Goal: Task Accomplishment & Management: Manage account settings

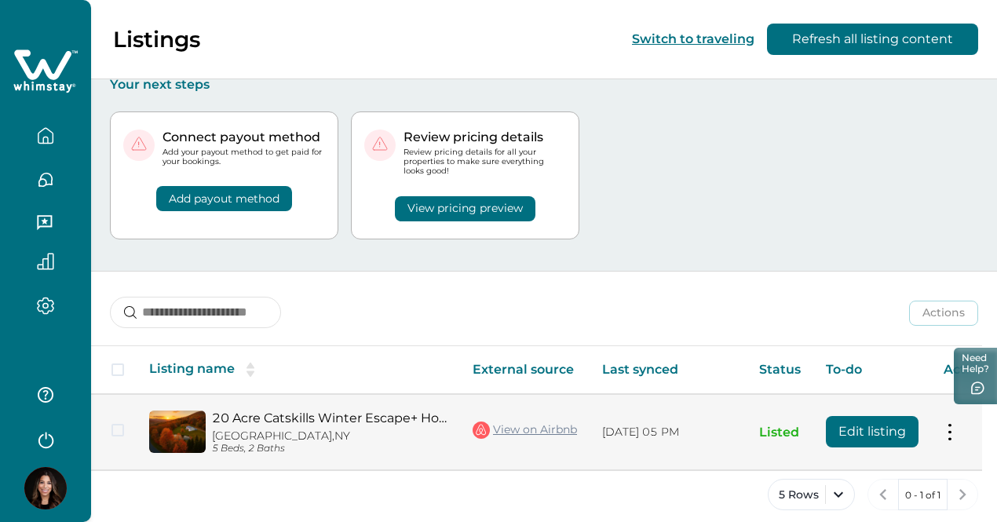
scroll to position [13, 0]
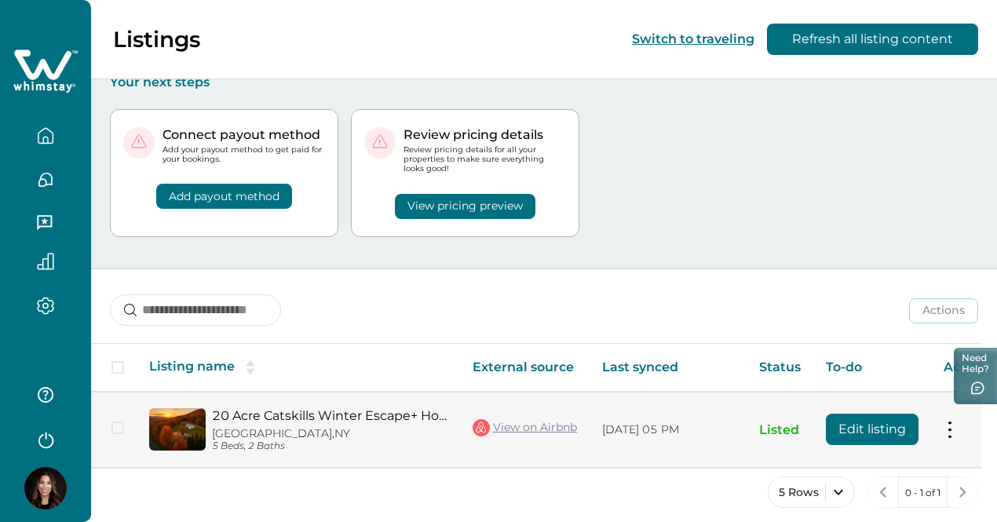
click at [878, 422] on button "Edit listing" at bounding box center [872, 429] width 93 height 31
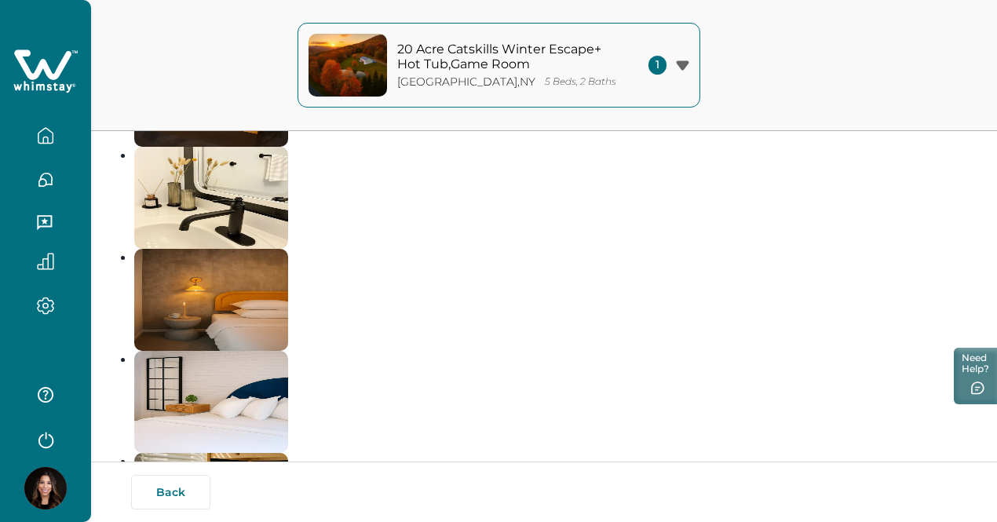
scroll to position [3846, 0]
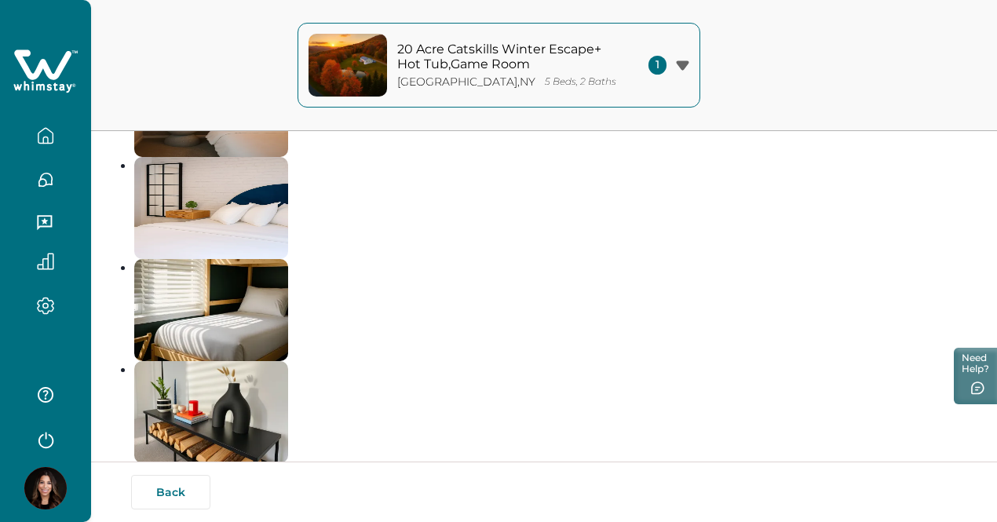
drag, startPoint x: 993, startPoint y: 214, endPoint x: 994, endPoint y: 239, distance: 24.3
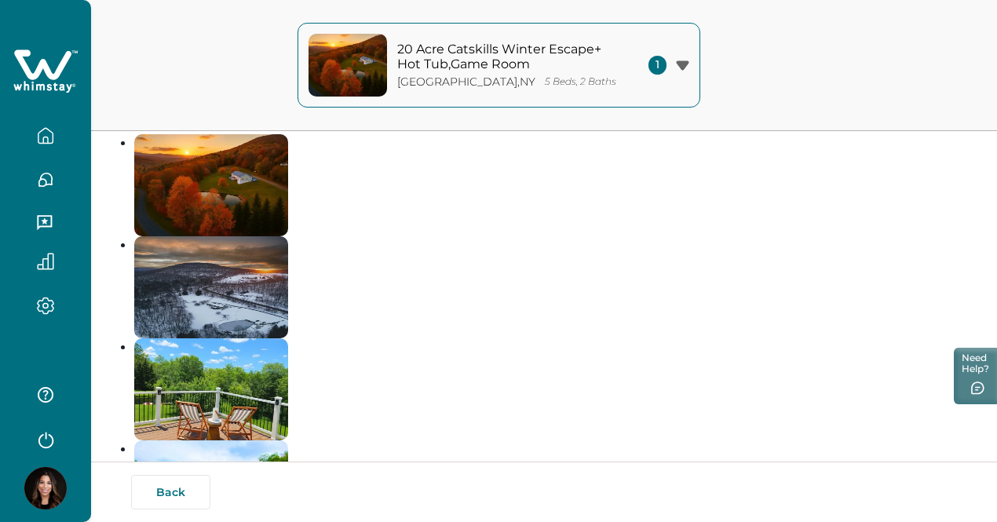
scroll to position [97, 0]
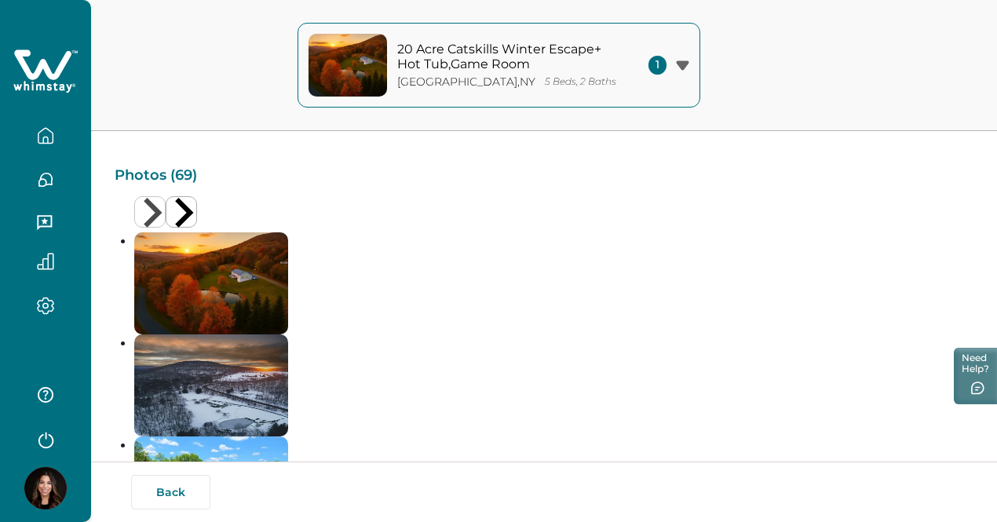
drag, startPoint x: 776, startPoint y: 404, endPoint x: 944, endPoint y: 396, distance: 168.2
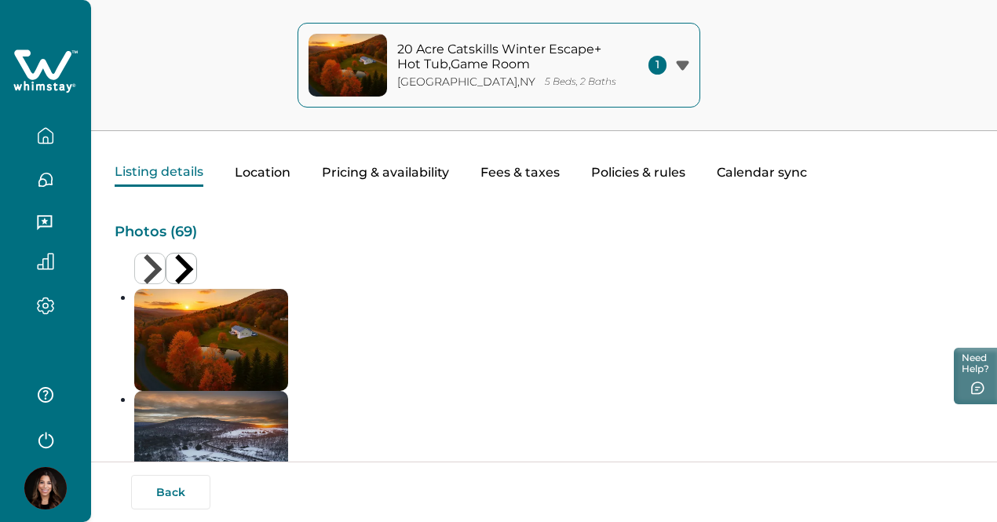
scroll to position [0, 0]
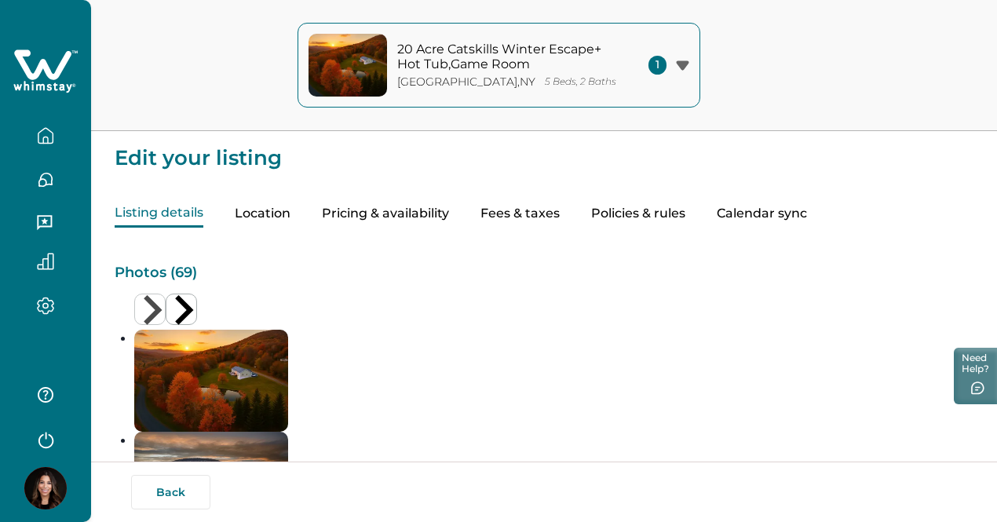
click at [689, 54] on button "20 Acre Catskills Winter Escape+ Hot Tub,Game Room [GEOGRAPHIC_DATA] , [GEOGRAP…" at bounding box center [499, 65] width 403 height 85
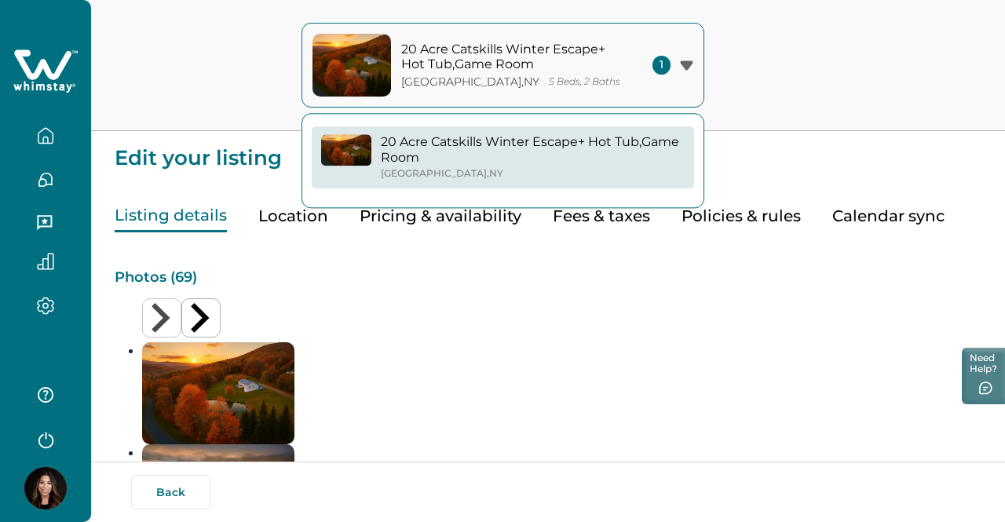
click at [659, 68] on span "1" at bounding box center [661, 65] width 18 height 19
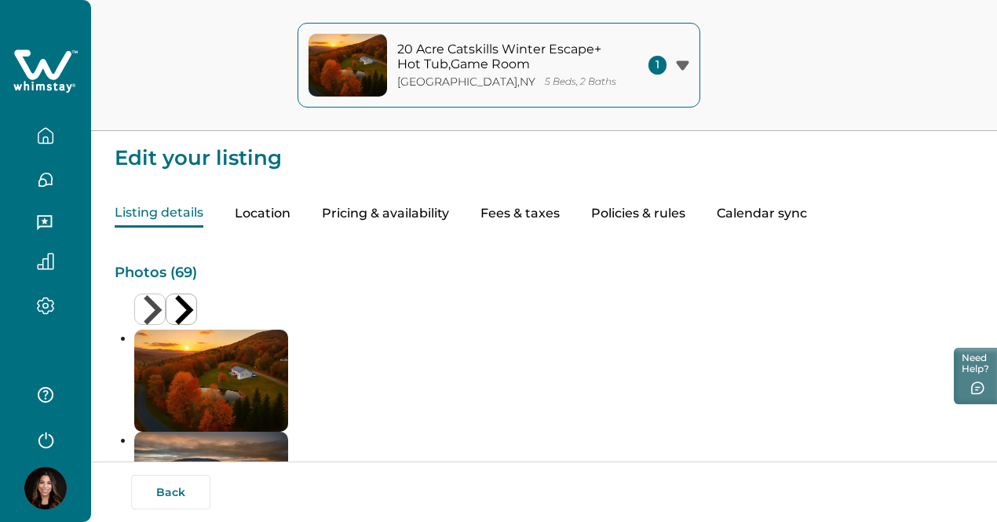
click at [290, 216] on button "Location" at bounding box center [263, 213] width 56 height 27
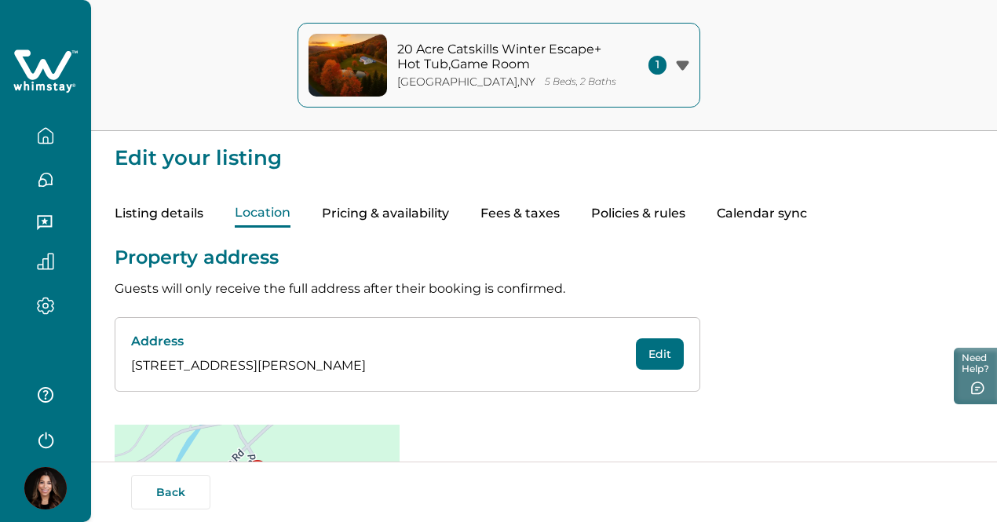
click at [446, 219] on button "Pricing & availability" at bounding box center [385, 213] width 127 height 27
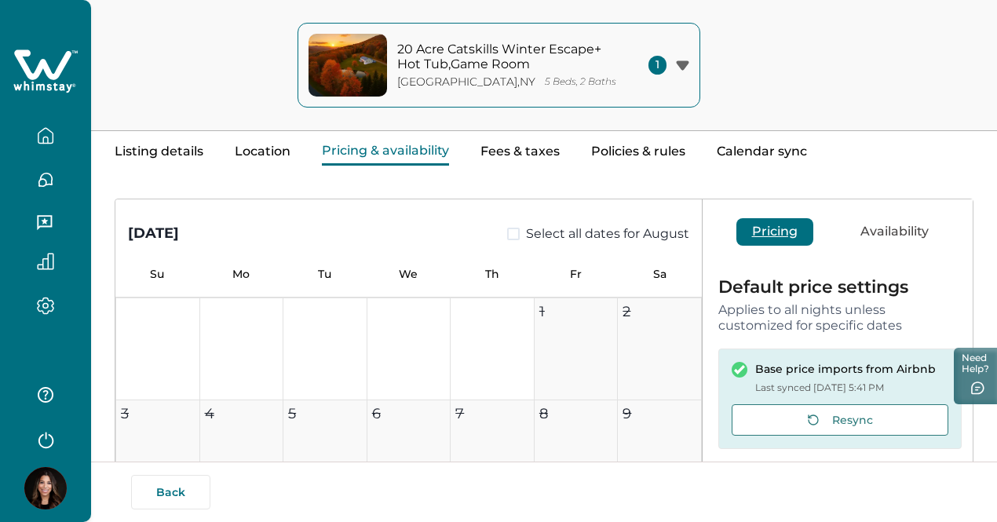
scroll to position [235, 0]
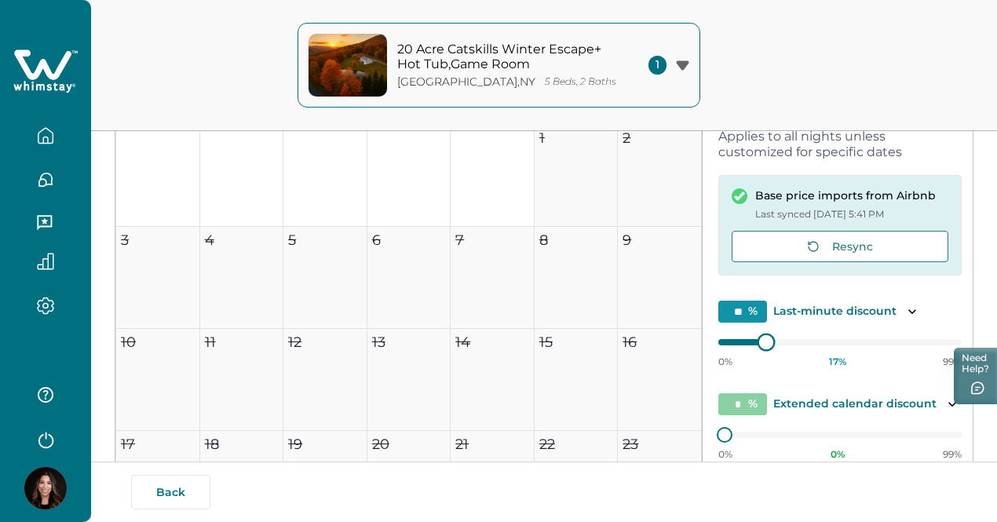
type input "**"
click at [648, 366] on div "[DATE] Select all dates for August Su Mo Tu We Th Fr Sa 1 2 3 4 5 6 7 8 9 10 11…" at bounding box center [543, 261] width 857 height 470
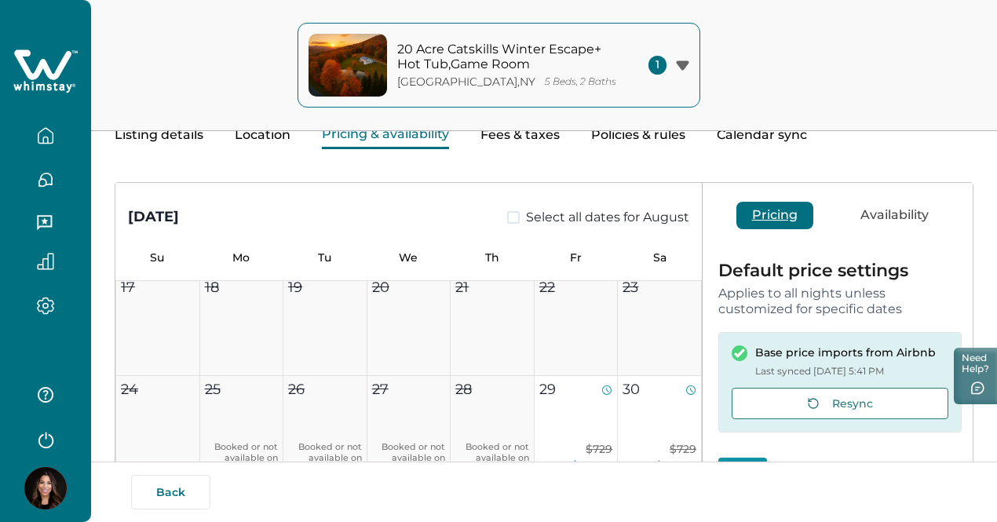
scroll to position [78, 0]
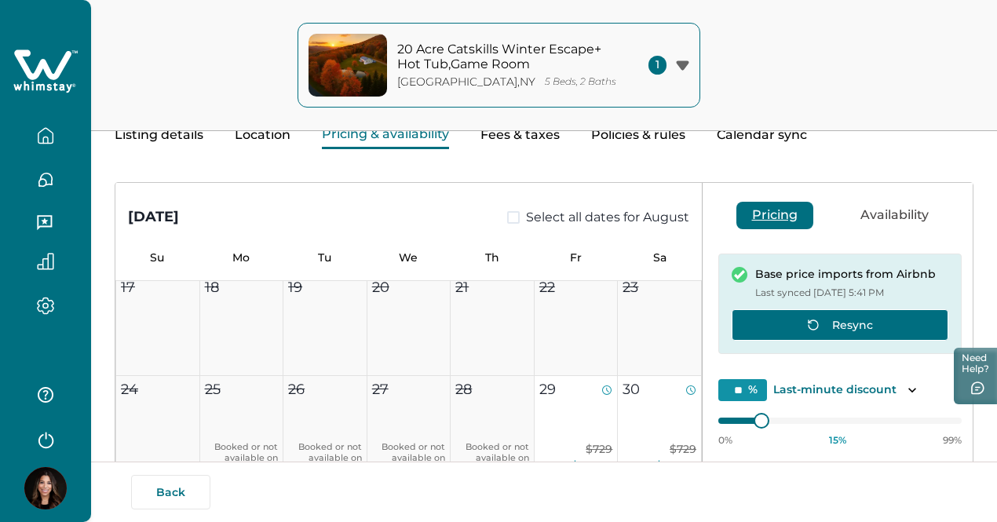
click at [852, 323] on button "Resync" at bounding box center [840, 324] width 217 height 31
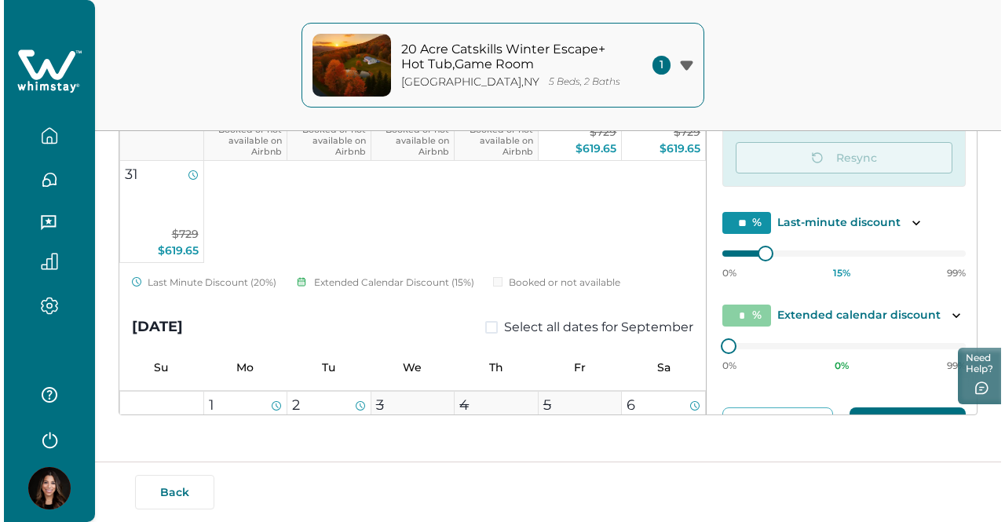
scroll to position [170, 0]
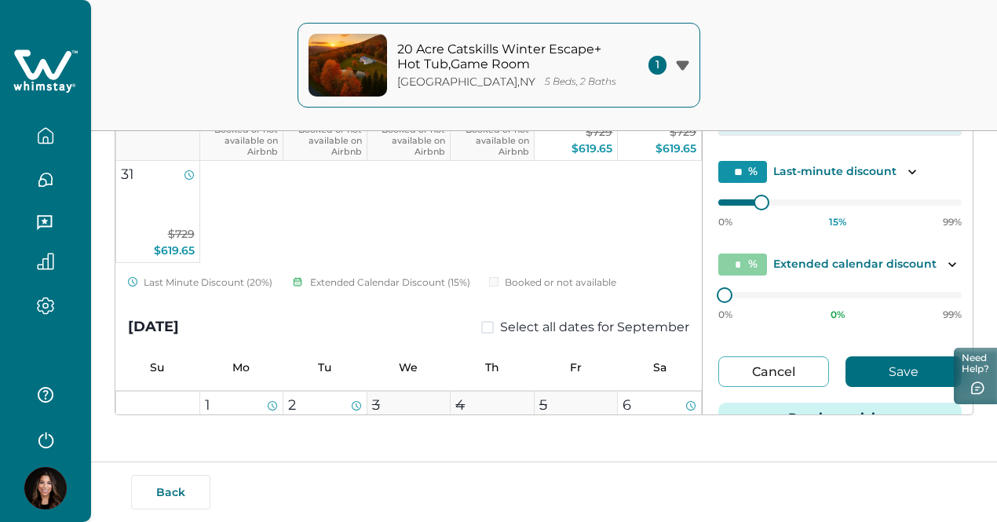
click at [804, 403] on button "Preview pricing" at bounding box center [839, 418] width 243 height 31
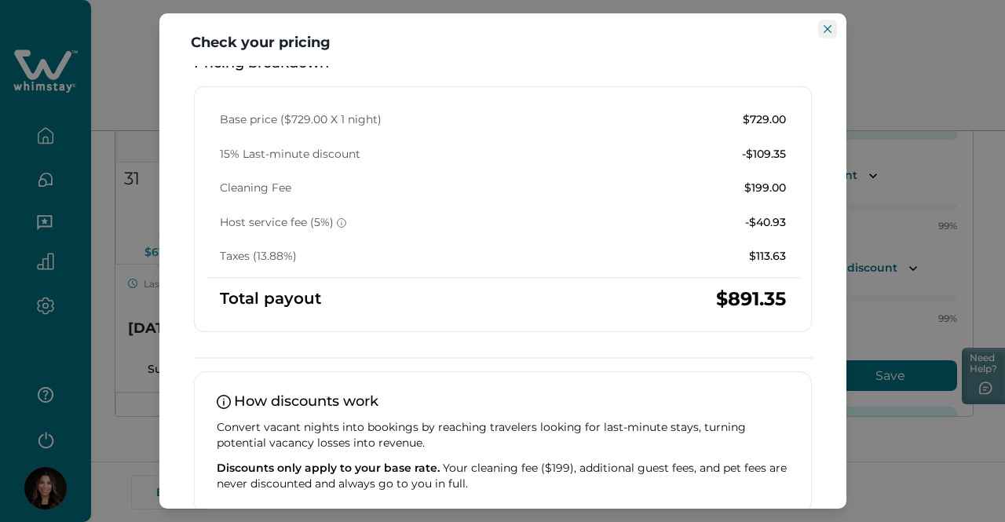
scroll to position [115, 0]
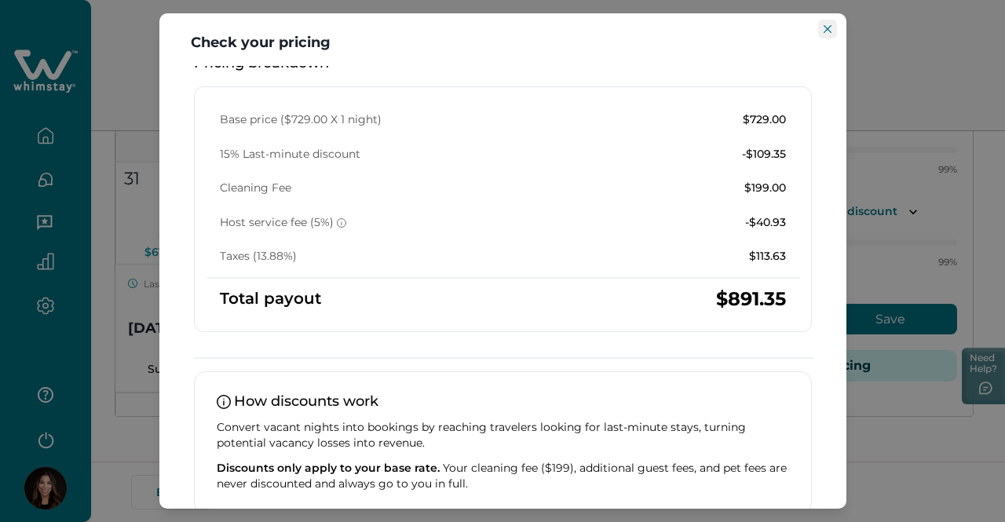
click at [820, 26] on button "Close" at bounding box center [827, 29] width 19 height 19
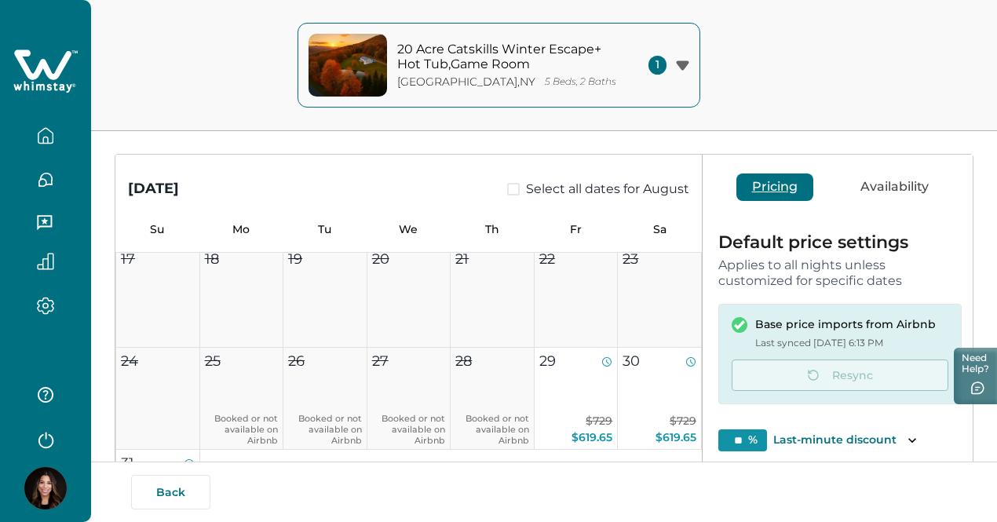
scroll to position [85, 0]
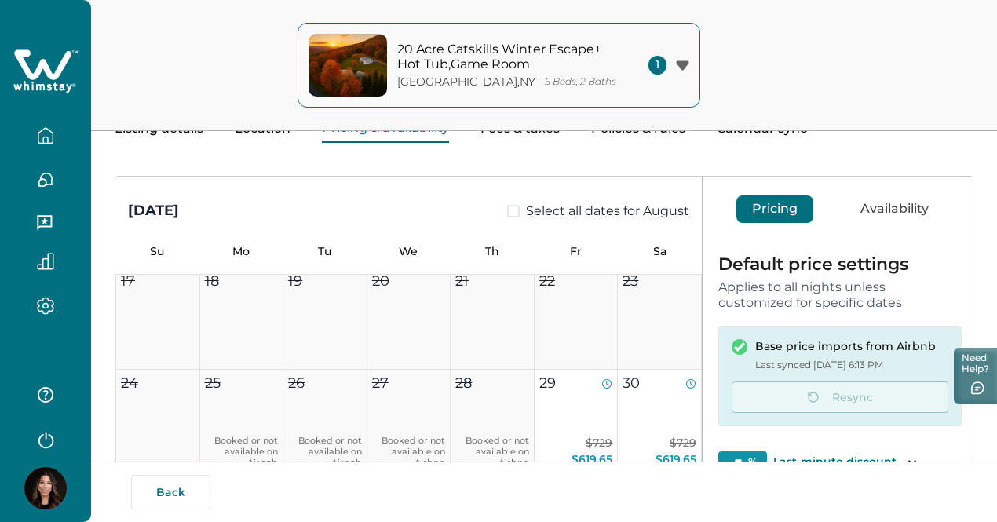
click at [870, 208] on button "Availability" at bounding box center [895, 208] width 100 height 27
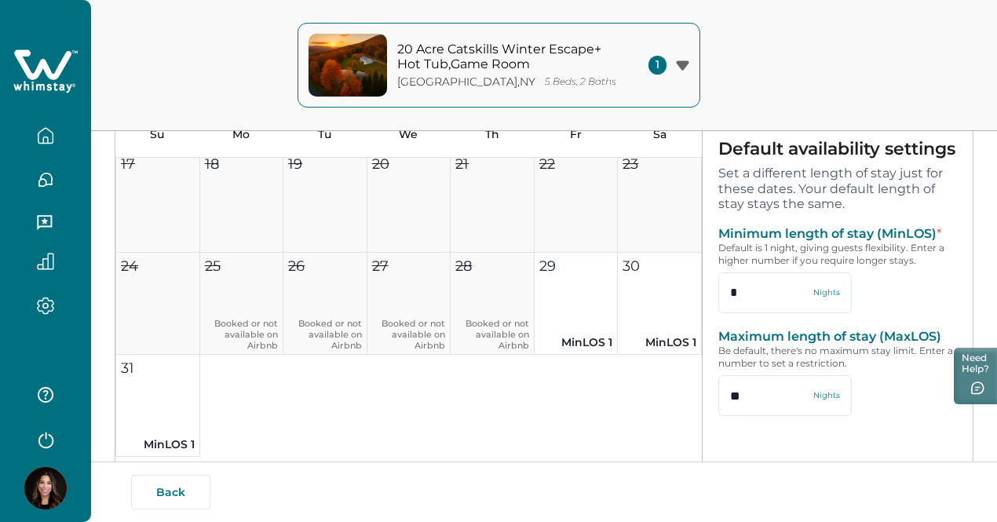
scroll to position [6, 0]
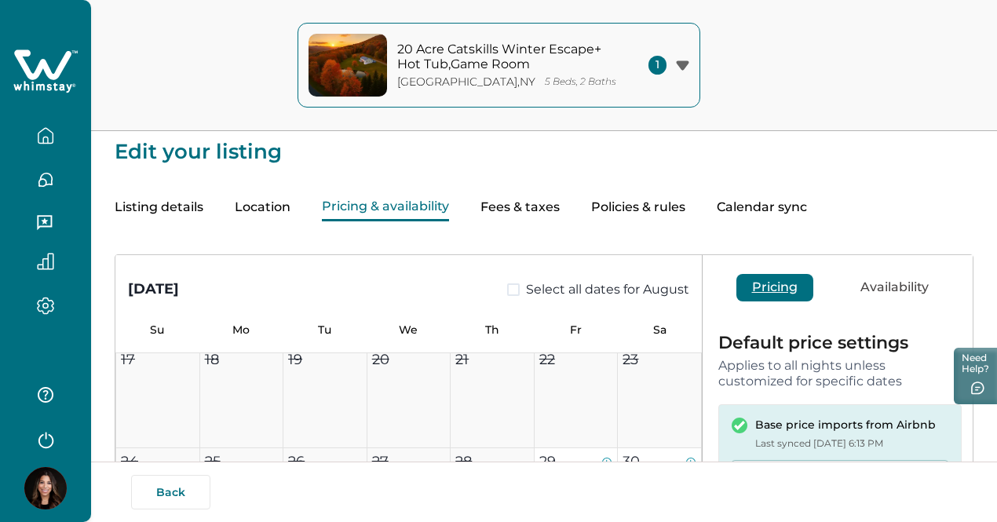
click at [736, 298] on button "Pricing" at bounding box center [774, 287] width 77 height 27
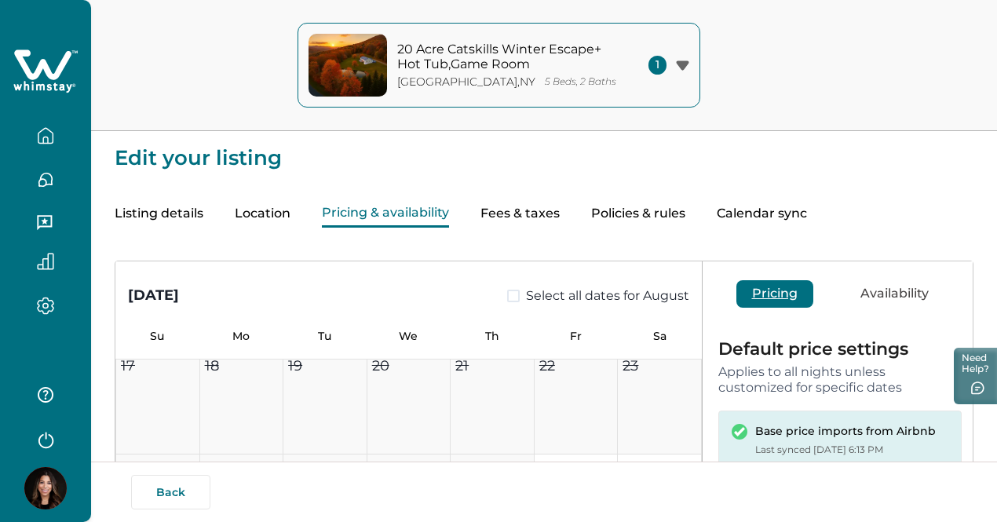
scroll to position [0, 0]
click at [560, 210] on button "Fees & taxes" at bounding box center [519, 213] width 79 height 27
type input "*"
type input "*****"
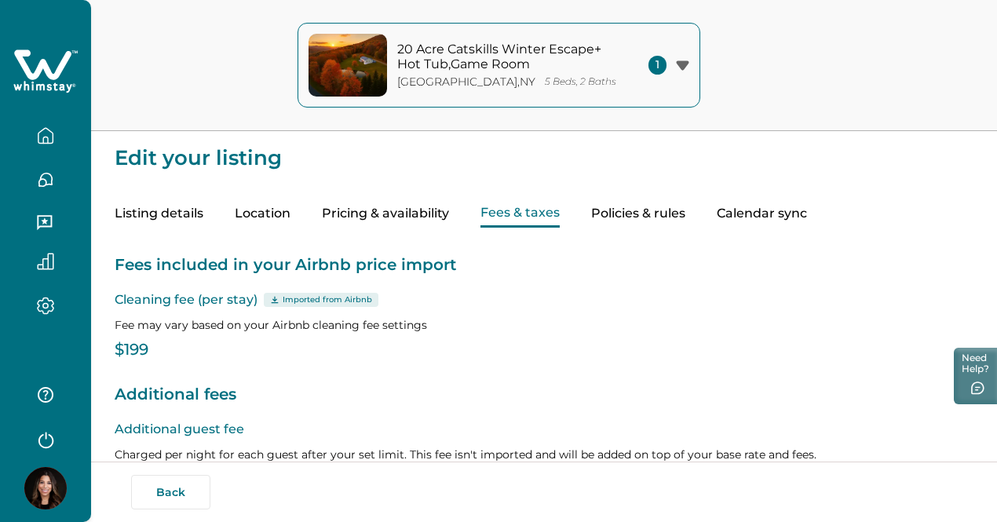
click at [798, 206] on div "Listing details Location Pricing & availability Fees & taxes Policies & rules C…" at bounding box center [544, 198] width 859 height 59
click at [685, 213] on button "Policies & rules" at bounding box center [638, 213] width 94 height 27
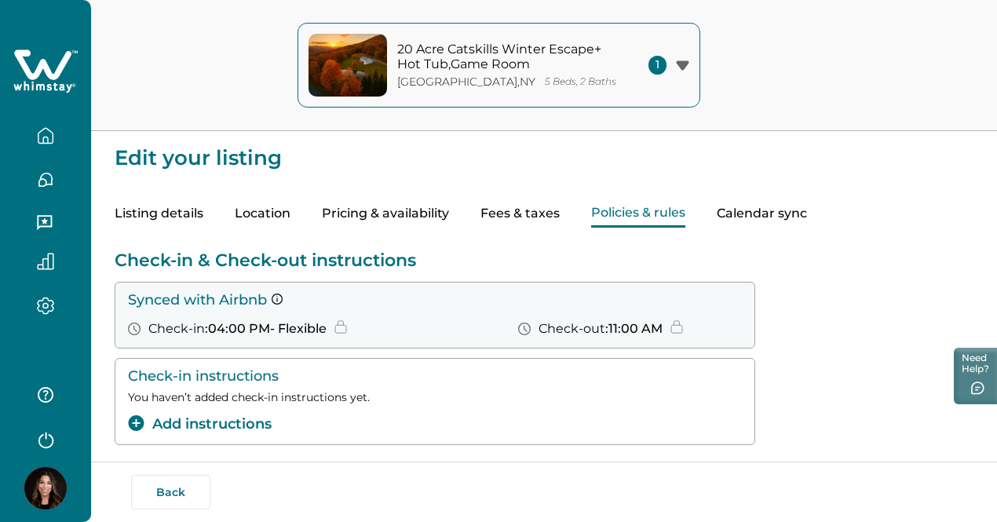
click at [807, 221] on button "Calendar sync" at bounding box center [762, 213] width 90 height 27
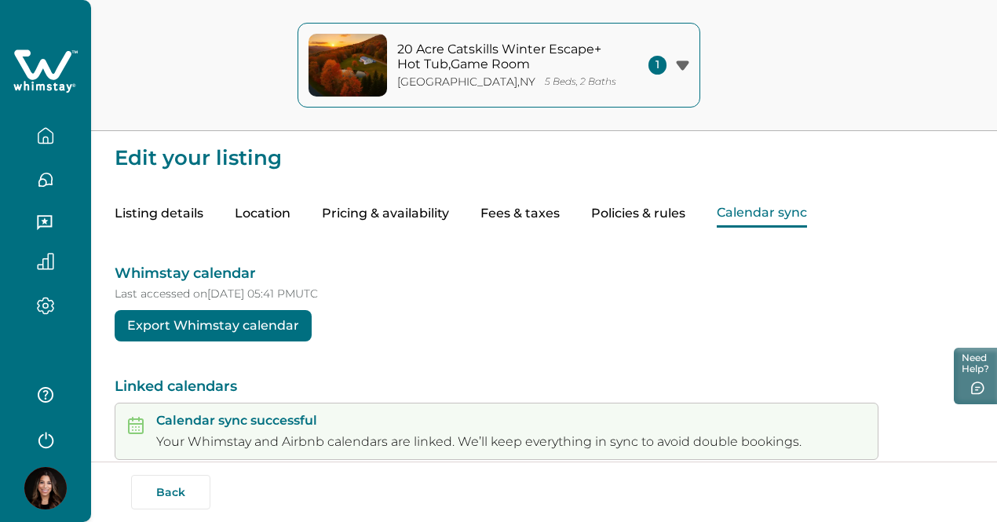
click at [195, 222] on button "Listing details" at bounding box center [159, 213] width 89 height 27
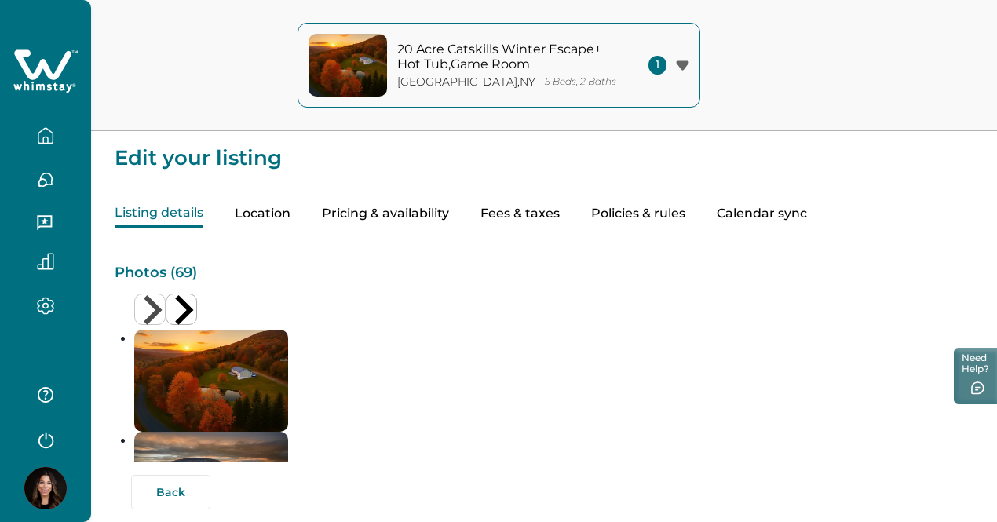
click at [392, 213] on button "Pricing & availability" at bounding box center [385, 213] width 127 height 27
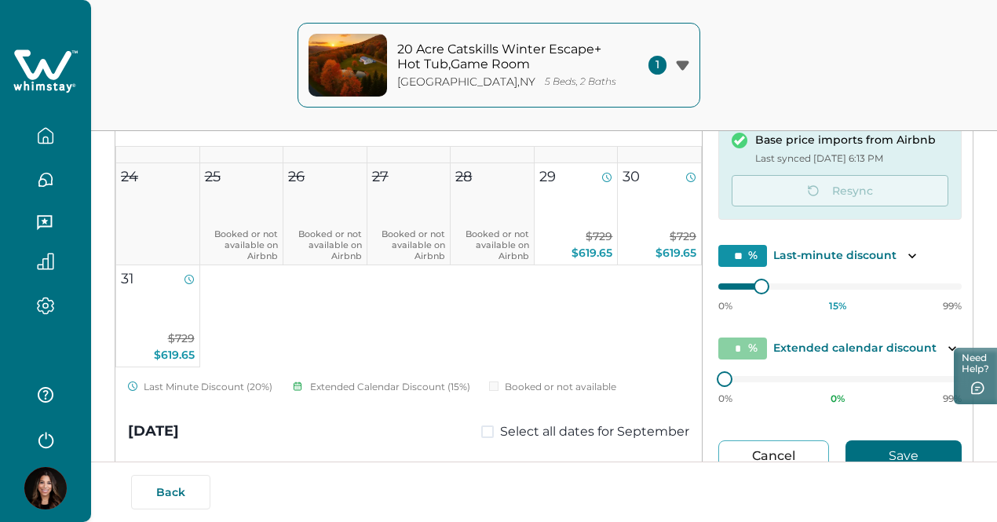
scroll to position [235, 0]
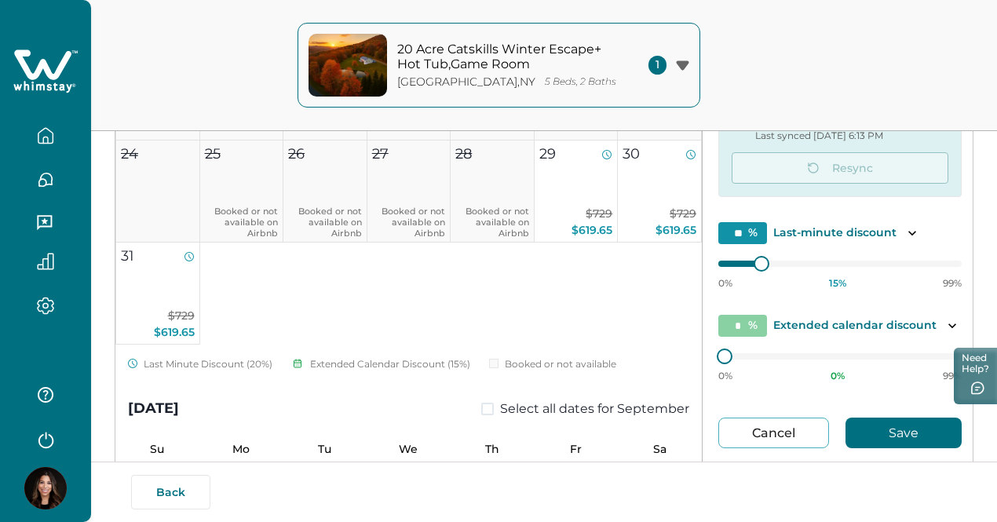
click at [49, 446] on icon "button" at bounding box center [46, 439] width 24 height 24
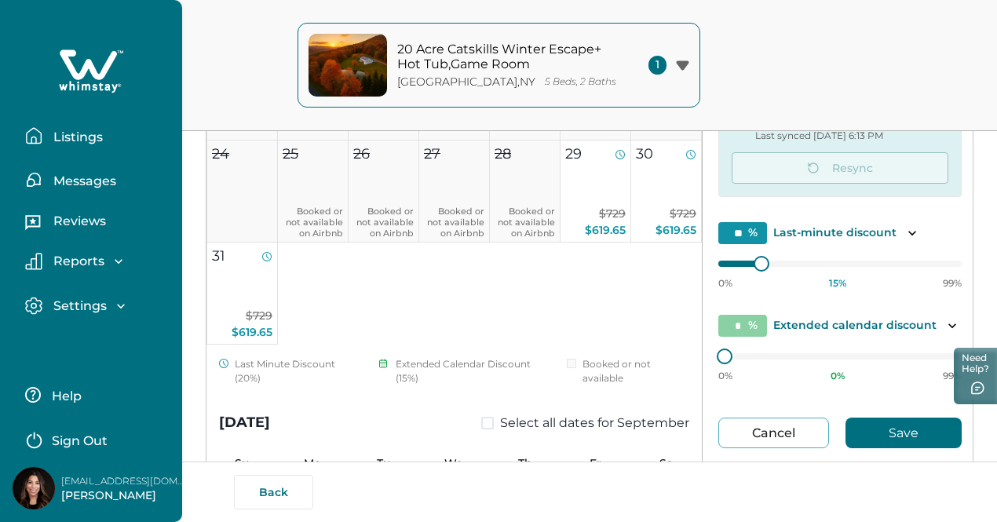
click at [64, 299] on p "Settings" at bounding box center [78, 306] width 58 height 16
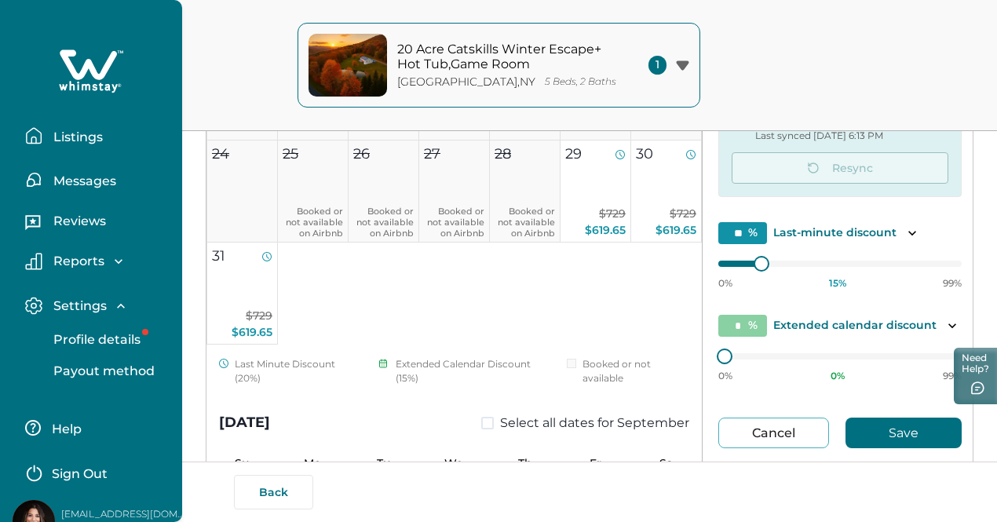
click at [106, 265] on div "Reports" at bounding box center [84, 262] width 84 height 16
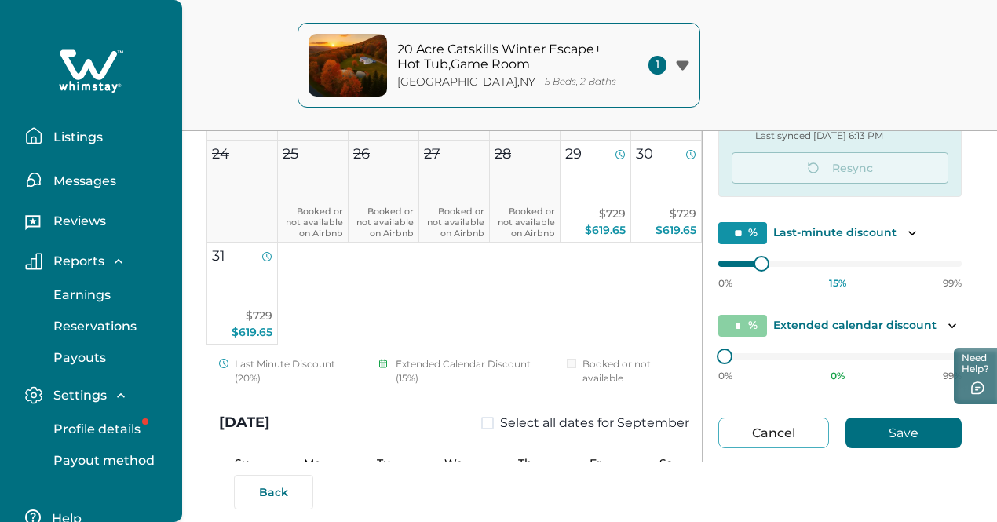
click at [93, 216] on p "Reviews" at bounding box center [77, 222] width 57 height 16
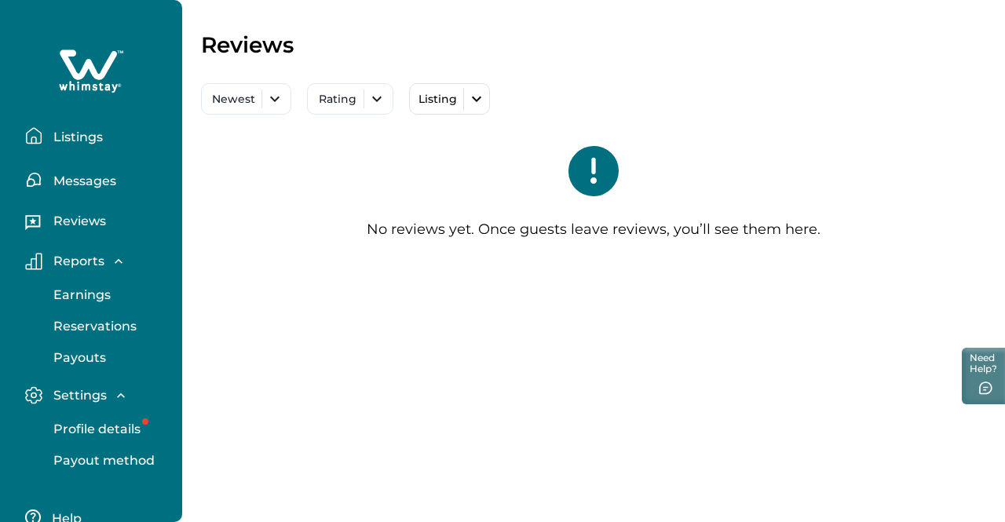
click at [91, 191] on button "Messages" at bounding box center [97, 179] width 144 height 31
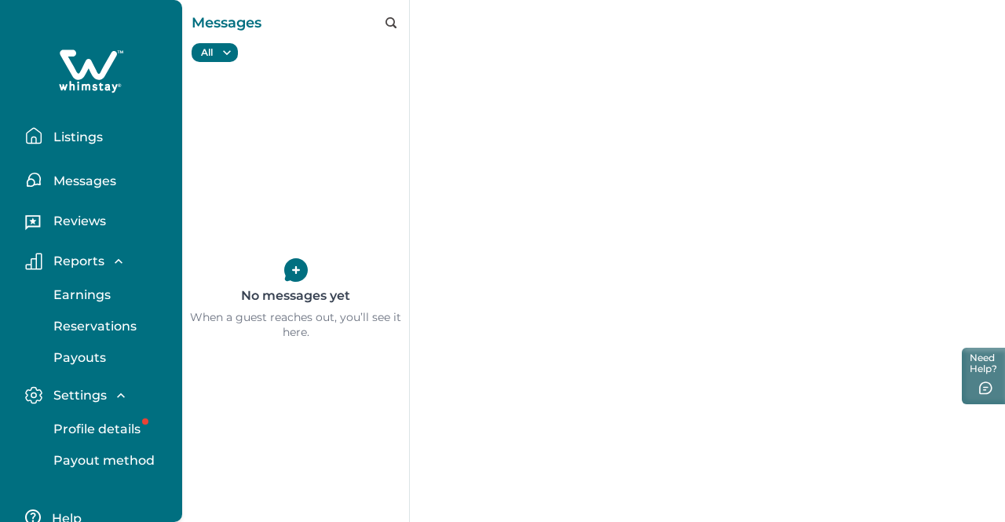
click at [47, 130] on button "Listings" at bounding box center [97, 135] width 144 height 31
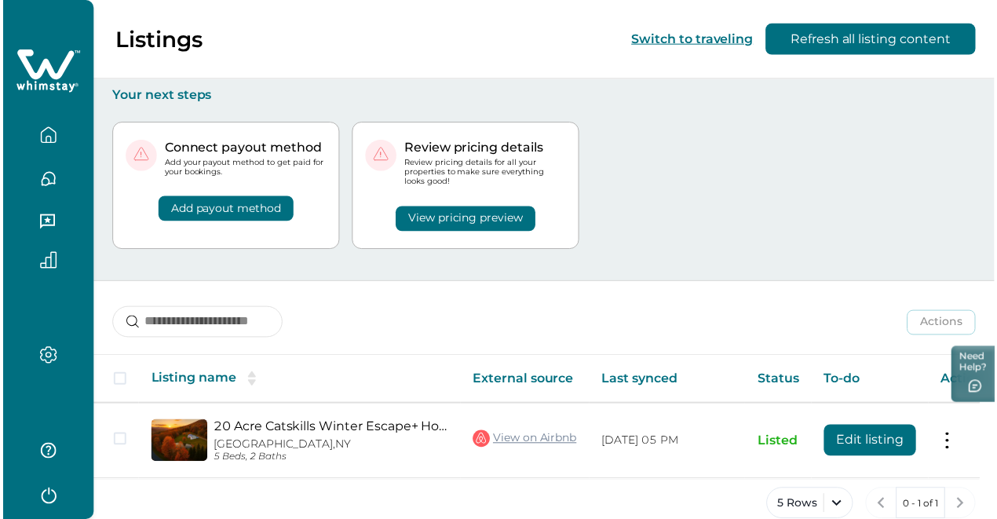
scroll to position [0, 13]
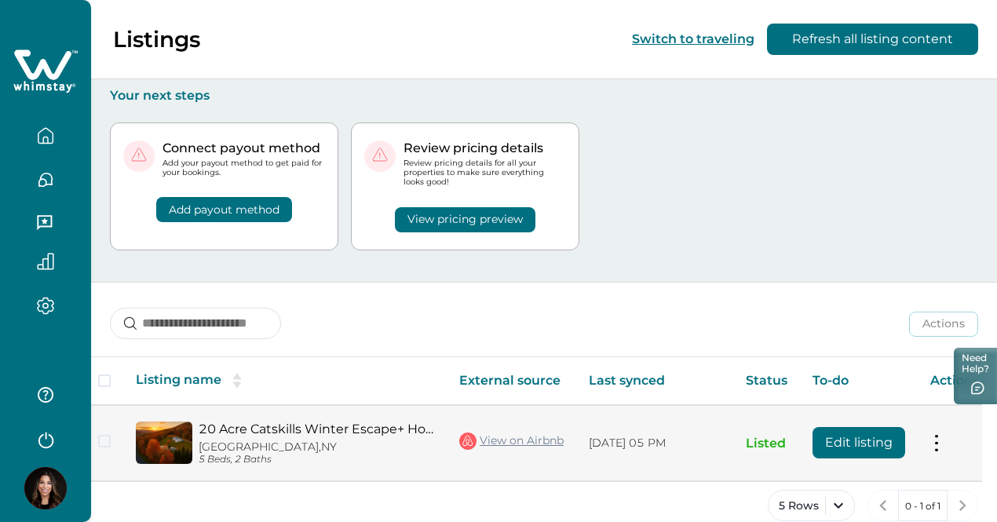
click at [937, 435] on button at bounding box center [936, 443] width 13 height 16
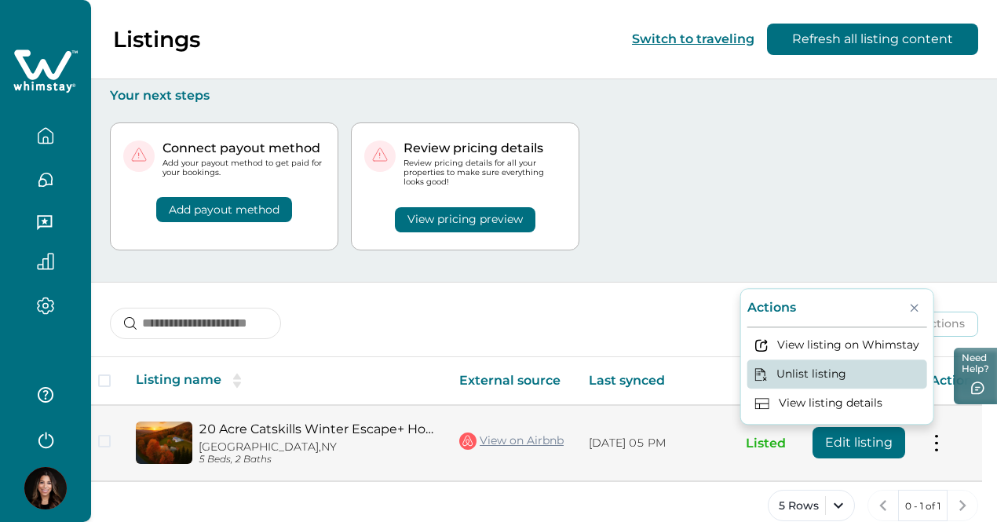
click at [867, 363] on button "Unlist listing" at bounding box center [837, 374] width 180 height 29
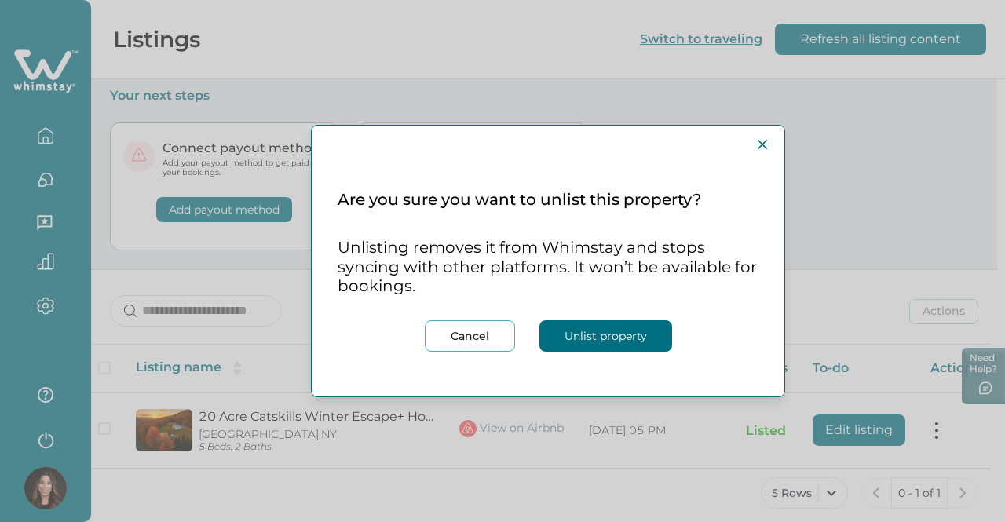
click at [590, 335] on button "Unlist property" at bounding box center [605, 335] width 133 height 31
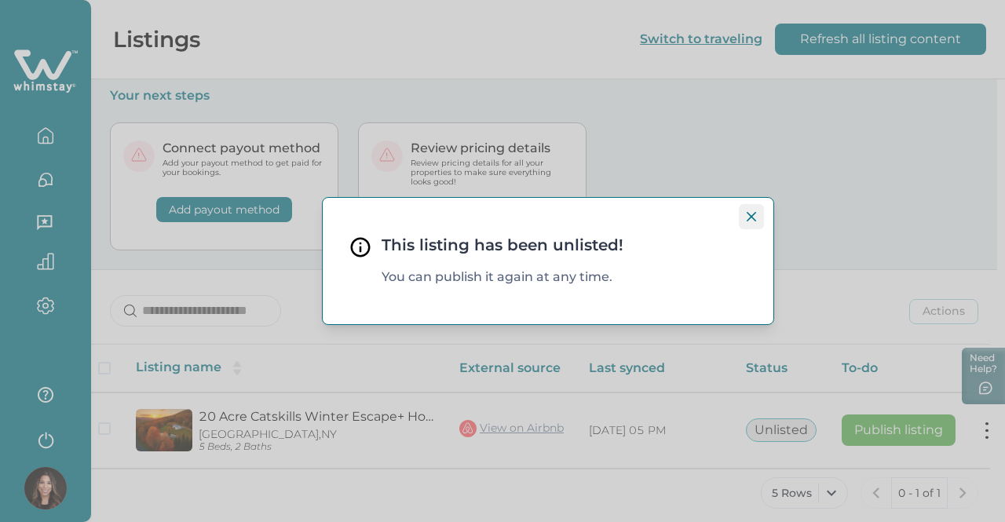
click at [749, 221] on icon "Close" at bounding box center [751, 216] width 9 height 9
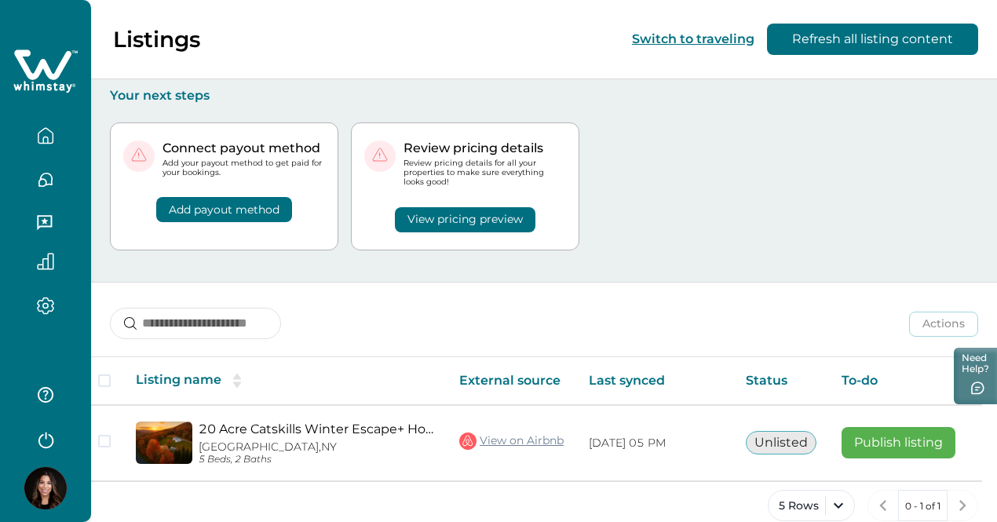
scroll to position [0, 0]
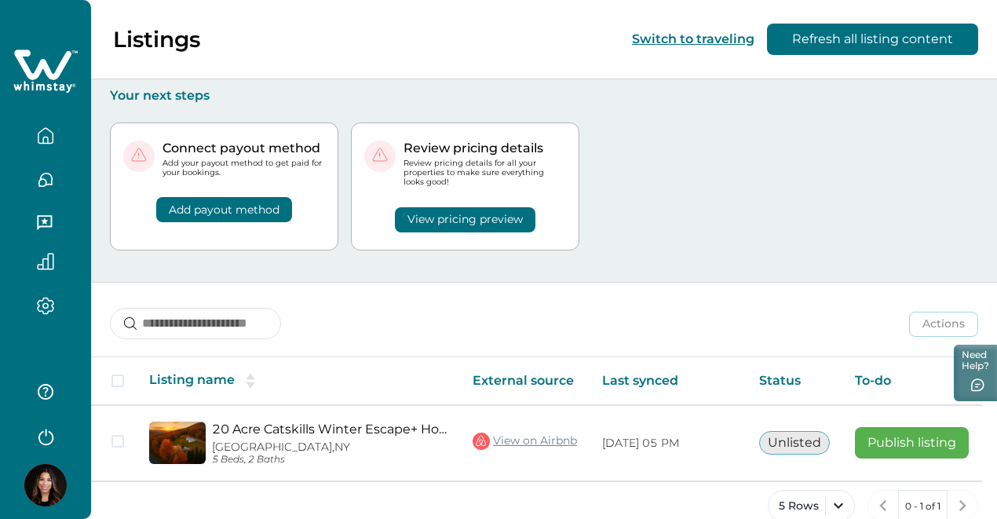
click at [50, 301] on icon "button" at bounding box center [45, 306] width 17 height 18
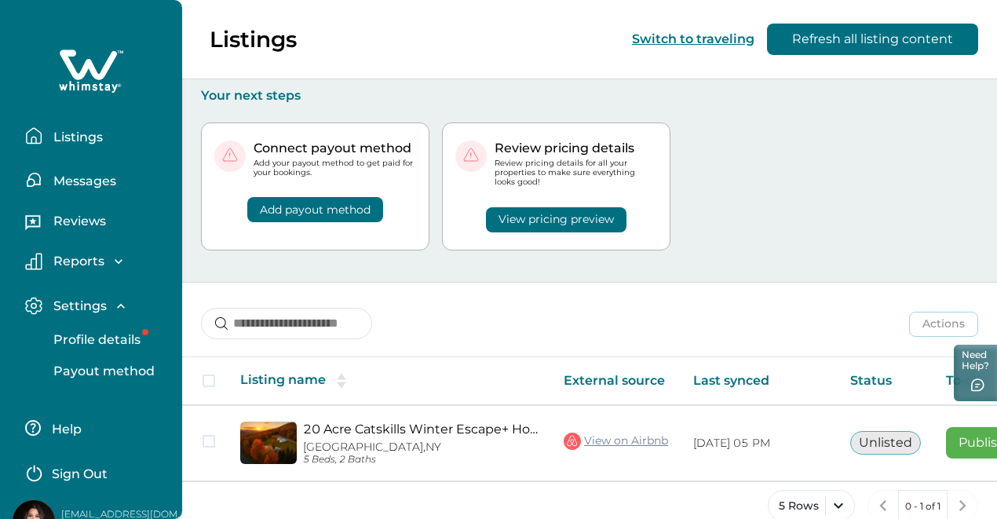
click at [71, 227] on p "Reviews" at bounding box center [77, 222] width 57 height 16
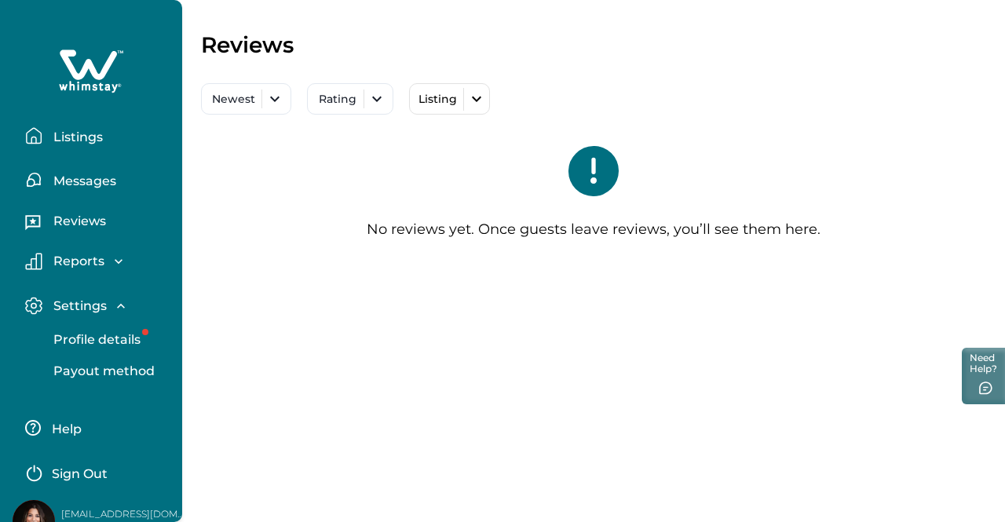
drag, startPoint x: 87, startPoint y: 178, endPoint x: 90, endPoint y: 167, distance: 11.4
click at [88, 177] on p "Messages" at bounding box center [83, 181] width 68 height 16
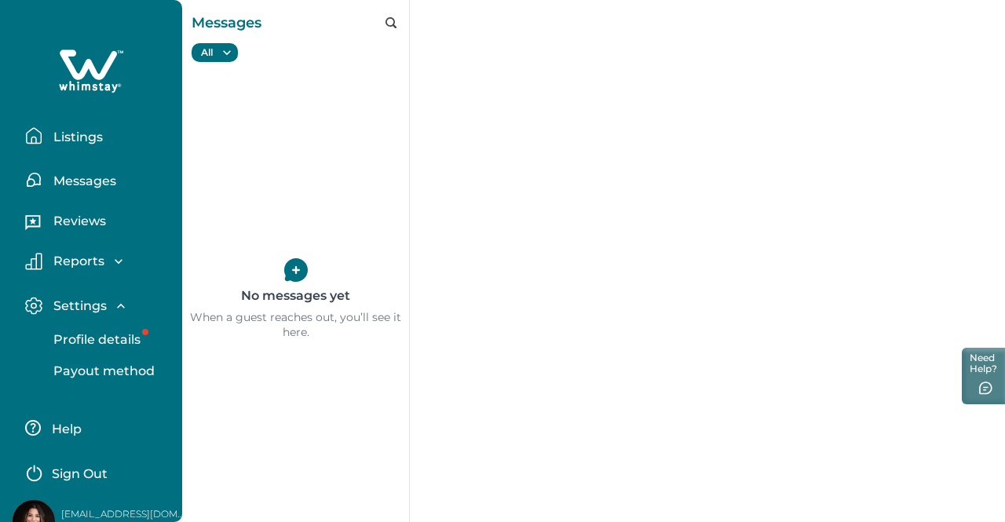
click at [86, 148] on button "Listings" at bounding box center [97, 135] width 144 height 31
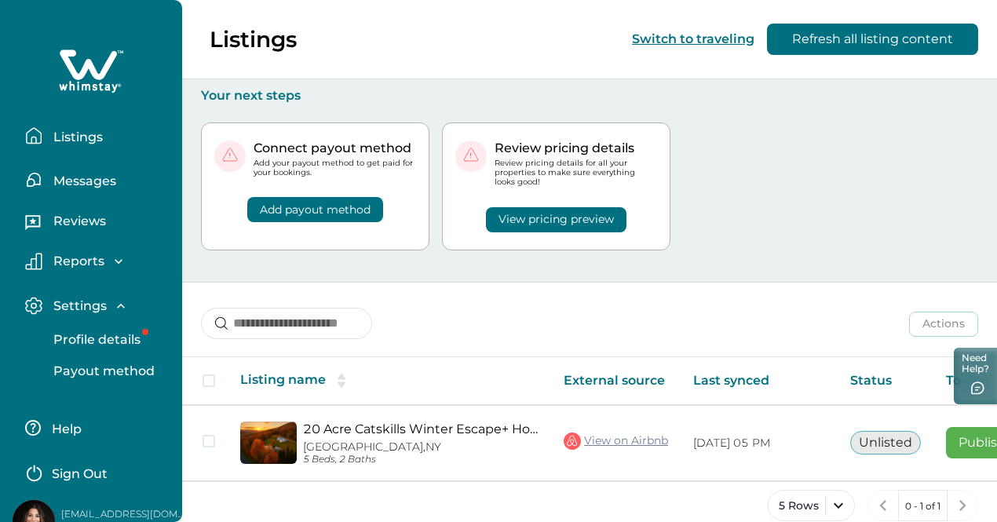
click at [96, 343] on p "Profile details" at bounding box center [95, 340] width 92 height 16
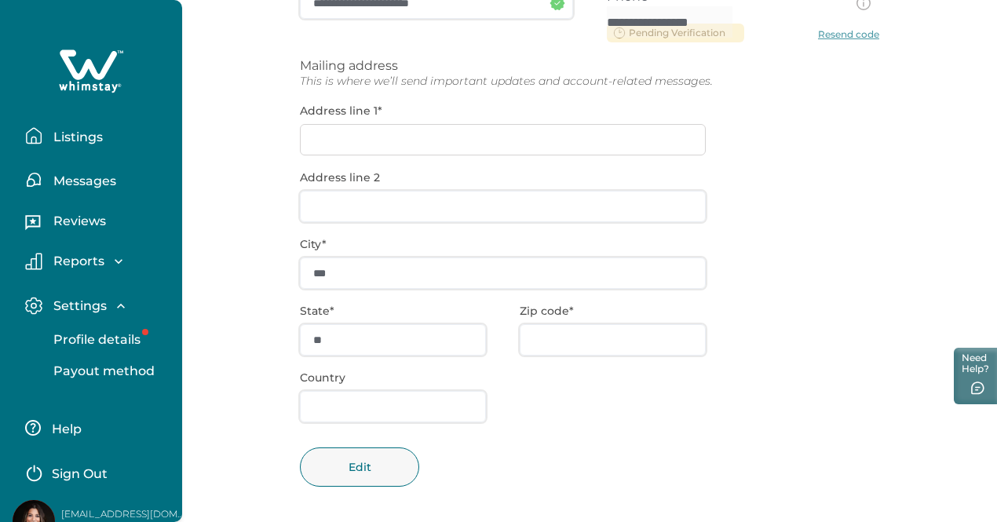
scroll to position [305, 0]
